Goal: Transaction & Acquisition: Subscribe to service/newsletter

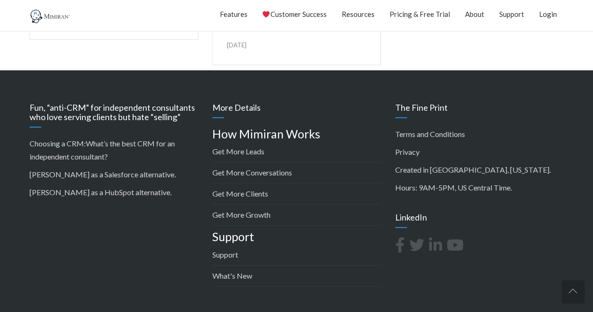
scroll to position [1491, 0]
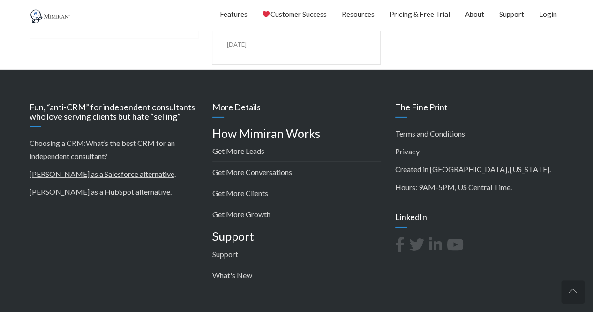
click at [129, 172] on link "[PERSON_NAME] as a Salesforce alternative" at bounding box center [102, 173] width 145 height 9
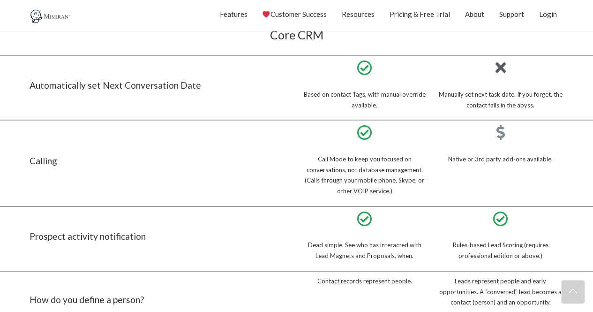
scroll to position [578, 0]
click at [318, 13] on link "Customer Success" at bounding box center [294, 13] width 64 height 23
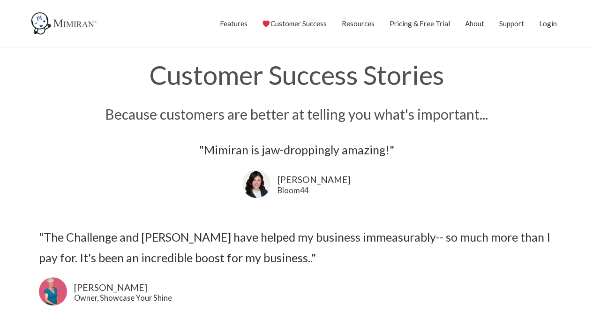
click at [302, 23] on link "Customer Success" at bounding box center [294, 23] width 64 height 23
click at [0, 0] on link "Positioning, Mission & Story Tool" at bounding box center [0, 0] width 0 height 0
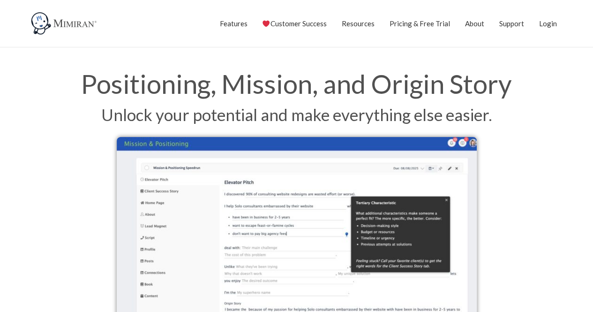
click at [417, 26] on link "Pricing & Free Trial" at bounding box center [420, 23] width 60 height 23
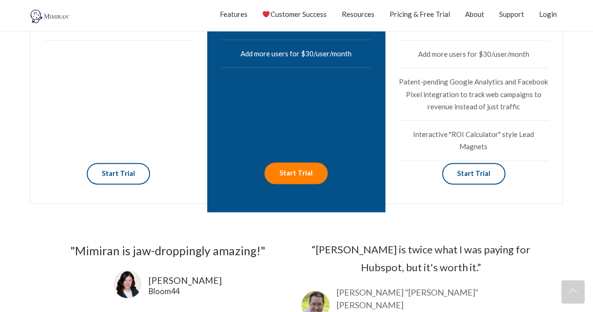
scroll to position [650, 0]
click at [301, 173] on link "Start Trial" at bounding box center [295, 172] width 63 height 21
